Goal: Find specific page/section: Find specific page/section

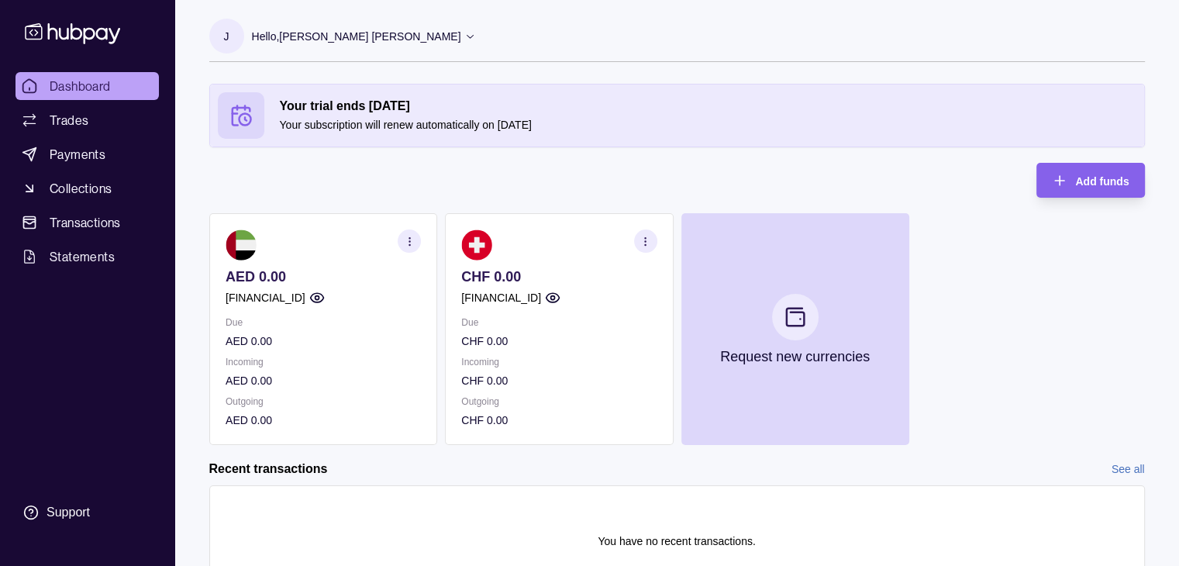
click at [652, 240] on section "button" at bounding box center [644, 241] width 23 height 23
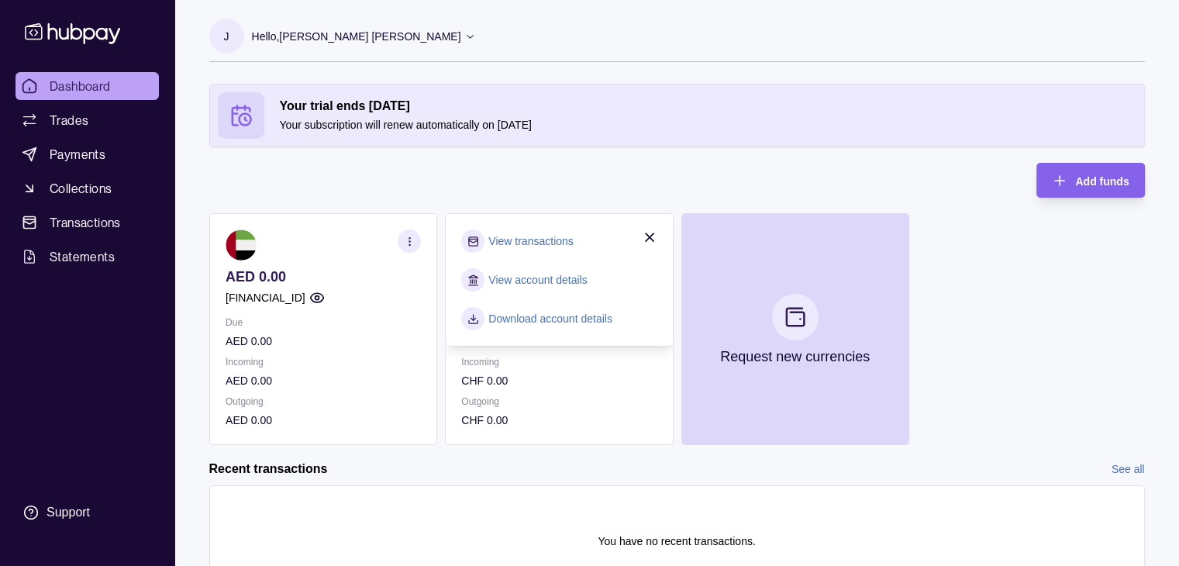
click at [516, 274] on link "View account details" at bounding box center [537, 279] width 98 height 17
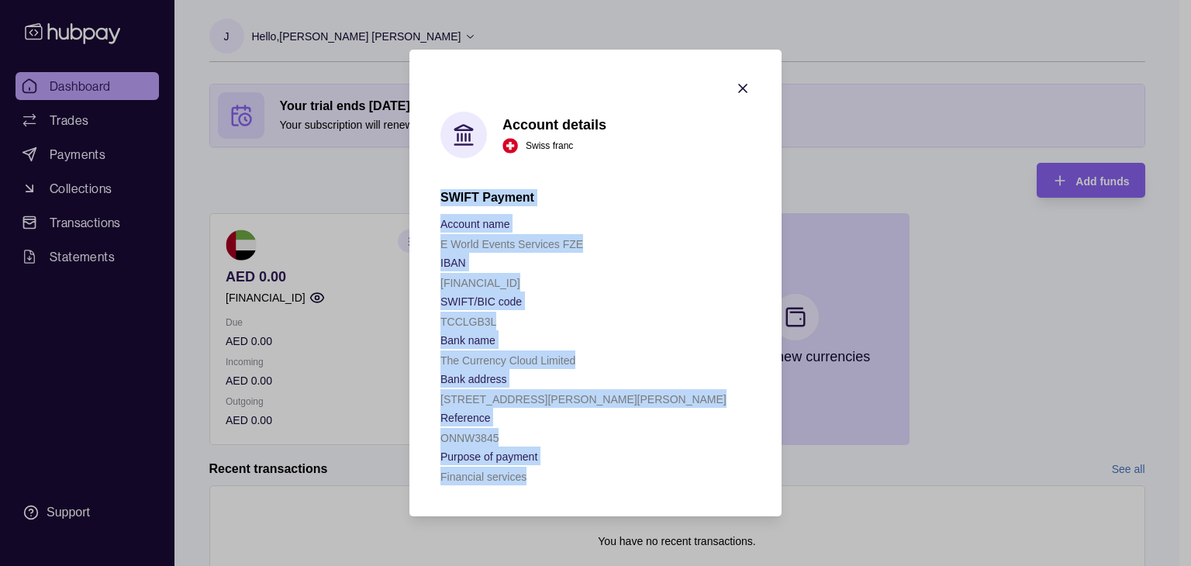
drag, startPoint x: 441, startPoint y: 194, endPoint x: 614, endPoint y: 481, distance: 335.0
click at [614, 481] on div "SWIFT Payment Account name E World Events Services FZE IBAN [FINANCIAL_ID] SWIF…" at bounding box center [595, 337] width 310 height 296
copy div "SWIFT Payment Account name E World Events Services FZE IBAN [FINANCIAL_ID] SWIF…"
click at [741, 81] on icon "button" at bounding box center [743, 89] width 16 height 16
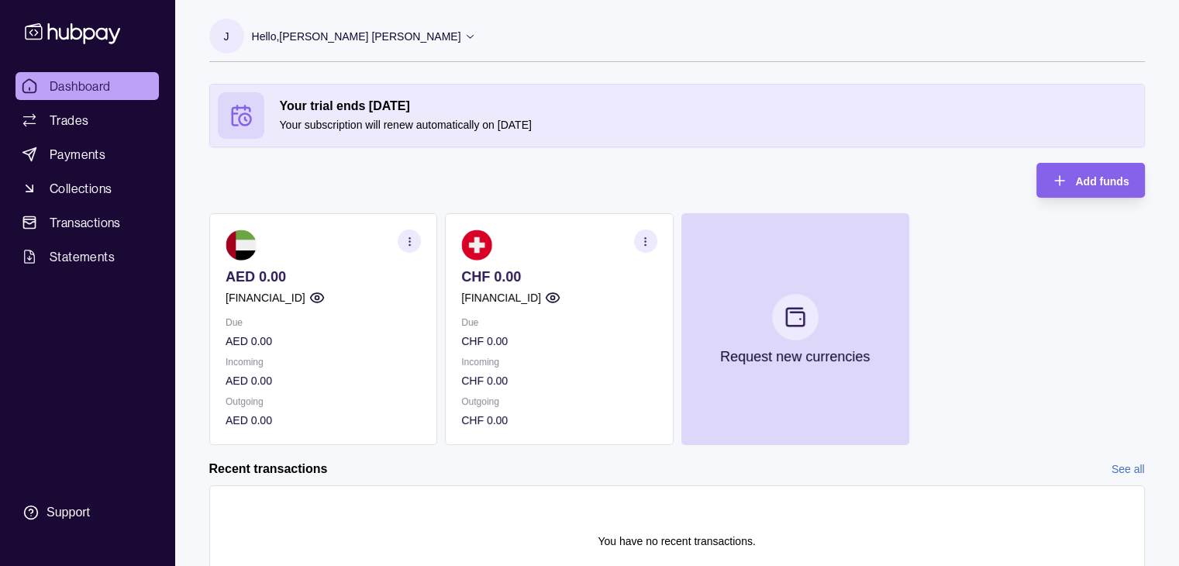
click at [554, 298] on circle "button" at bounding box center [553, 298] width 4 height 4
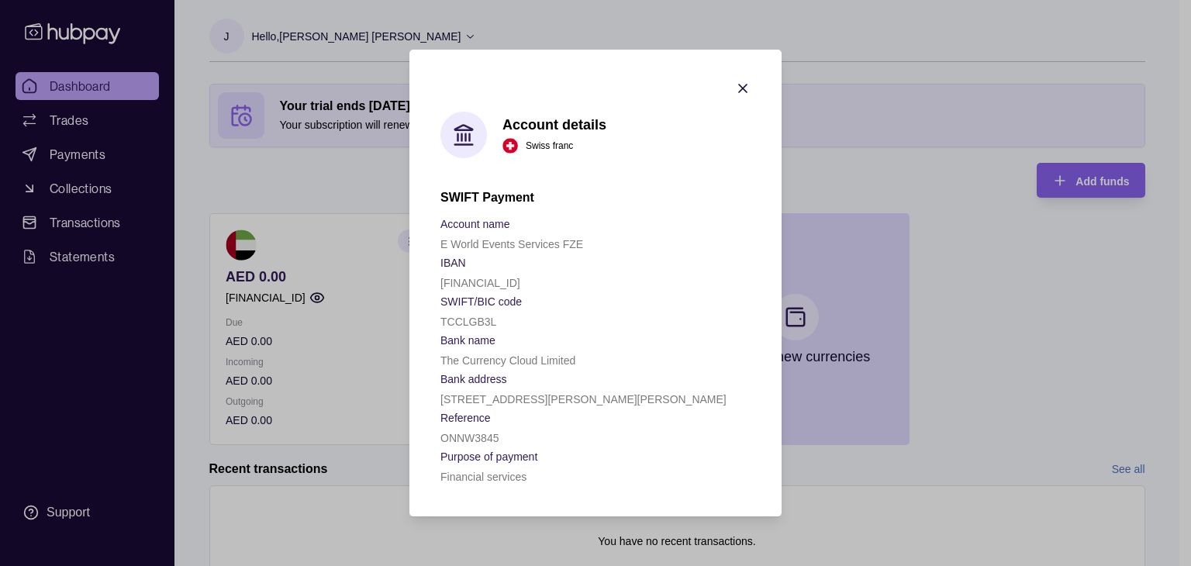
click at [746, 85] on icon "button" at bounding box center [743, 89] width 8 height 8
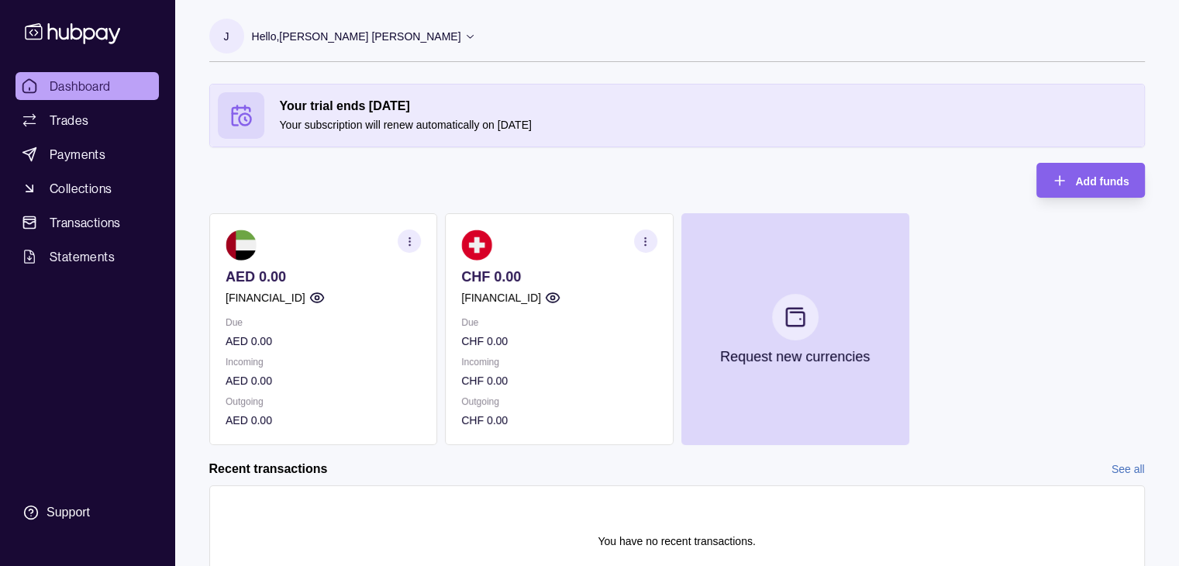
click at [388, 38] on div "Hello, [PERSON_NAME] [PERSON_NAME]" at bounding box center [364, 36] width 225 height 33
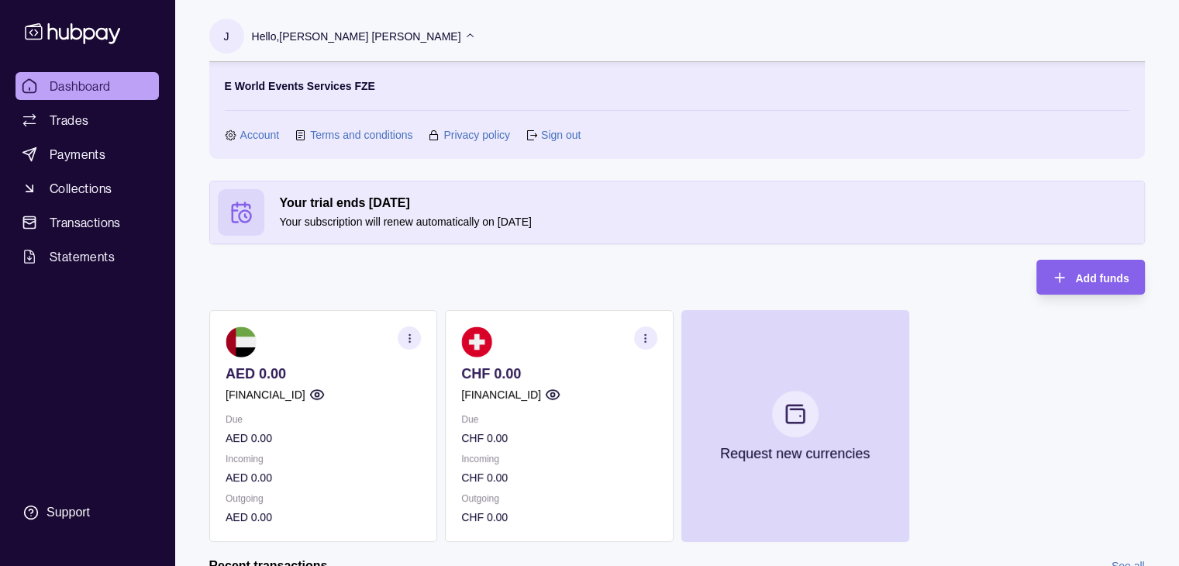
click at [989, 374] on div "AED 0.00 [FINANCIAL_ID] Due AED 0.00 Incoming AED 0.00 Outgoing AED 0.00 CHF 0.…" at bounding box center [677, 426] width 936 height 232
